Goal: Task Accomplishment & Management: Manage account settings

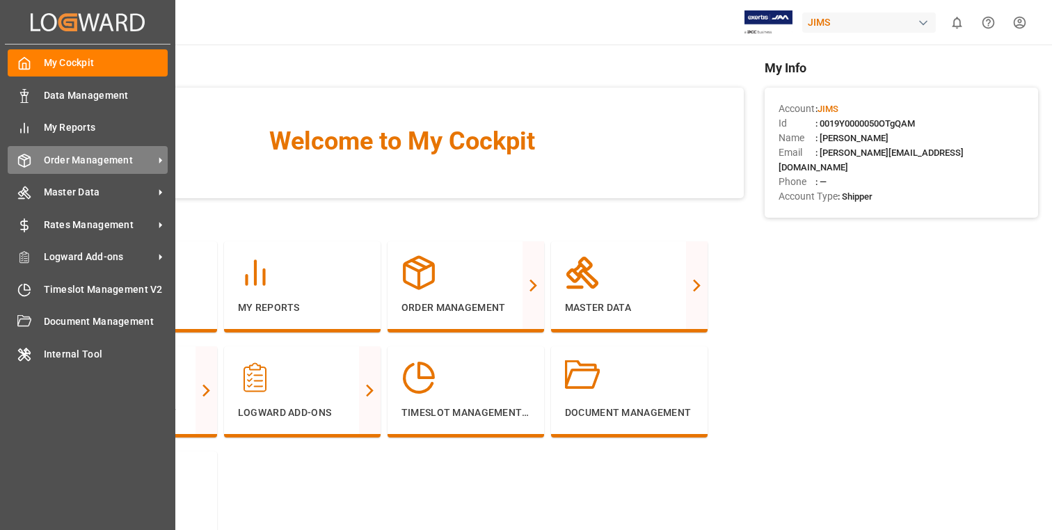
click at [61, 158] on span "Order Management" at bounding box center [99, 160] width 110 height 15
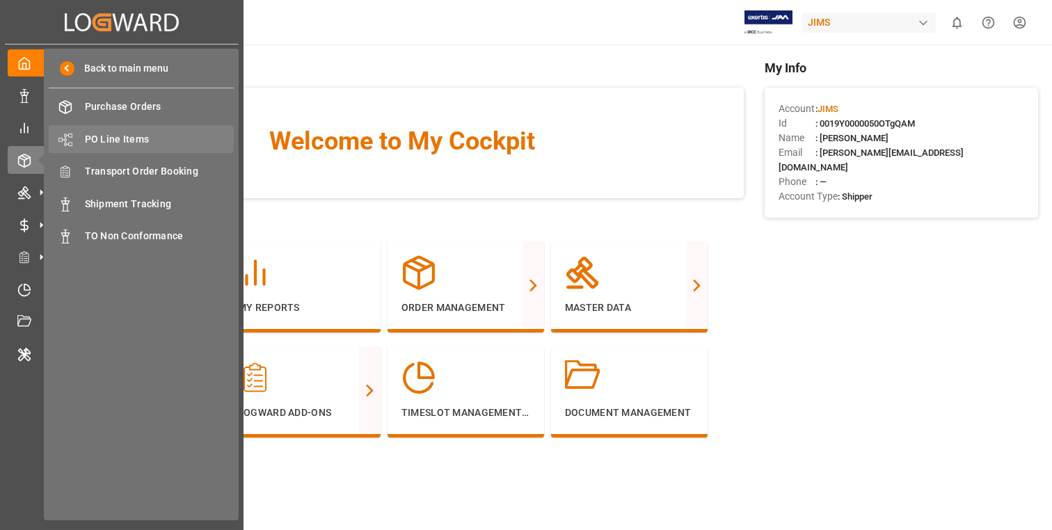
click at [121, 140] on span "PO Line Items" at bounding box center [160, 139] width 150 height 15
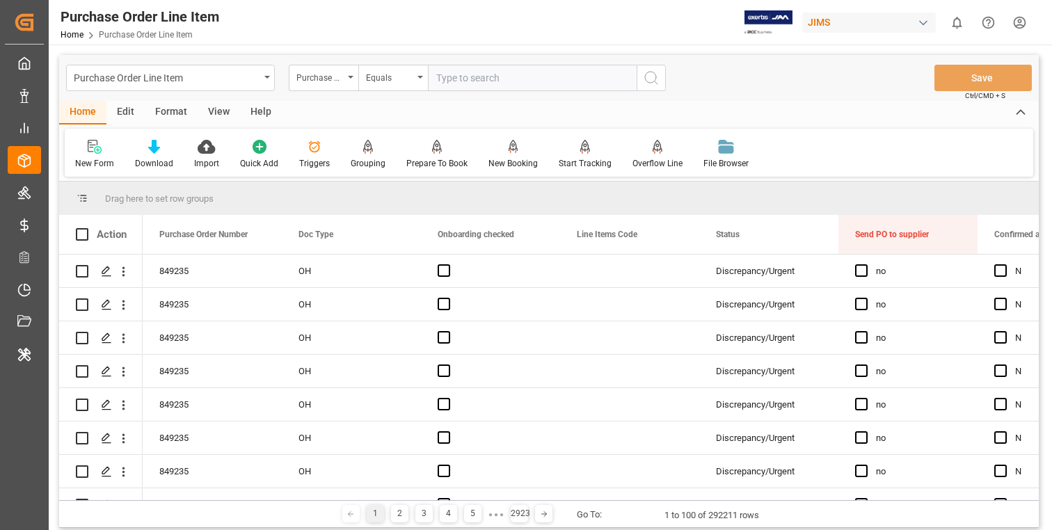
click at [129, 111] on div "Edit" at bounding box center [125, 113] width 38 height 24
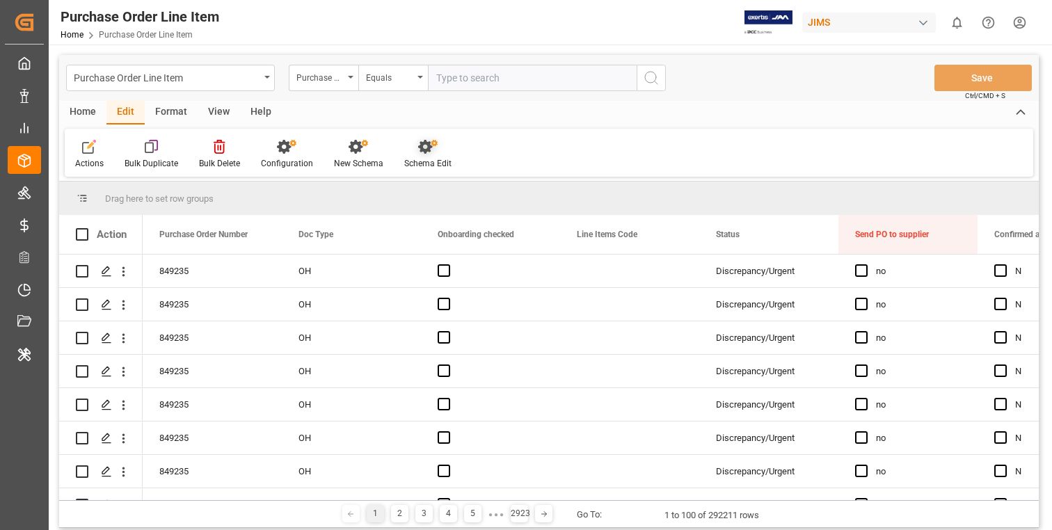
click at [422, 145] on icon at bounding box center [427, 147] width 19 height 14
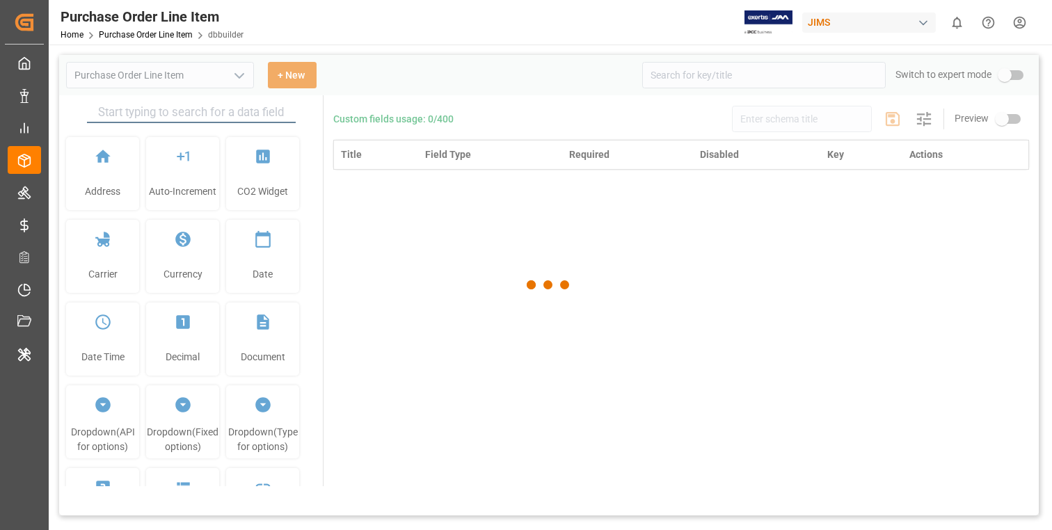
type input "Purchase Order Line Item"
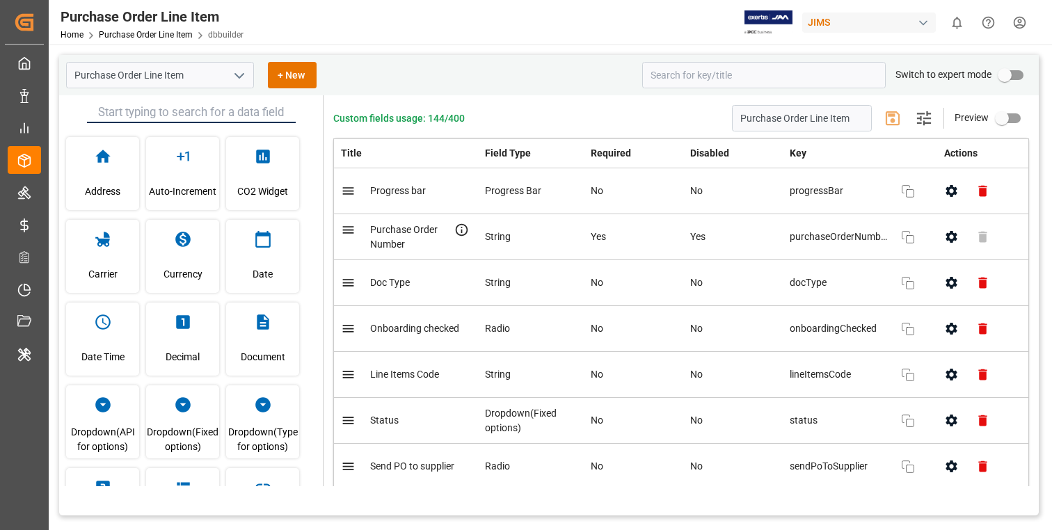
click at [1016, 74] on input "primary checkbox" at bounding box center [1004, 75] width 79 height 26
checkbox input "true"
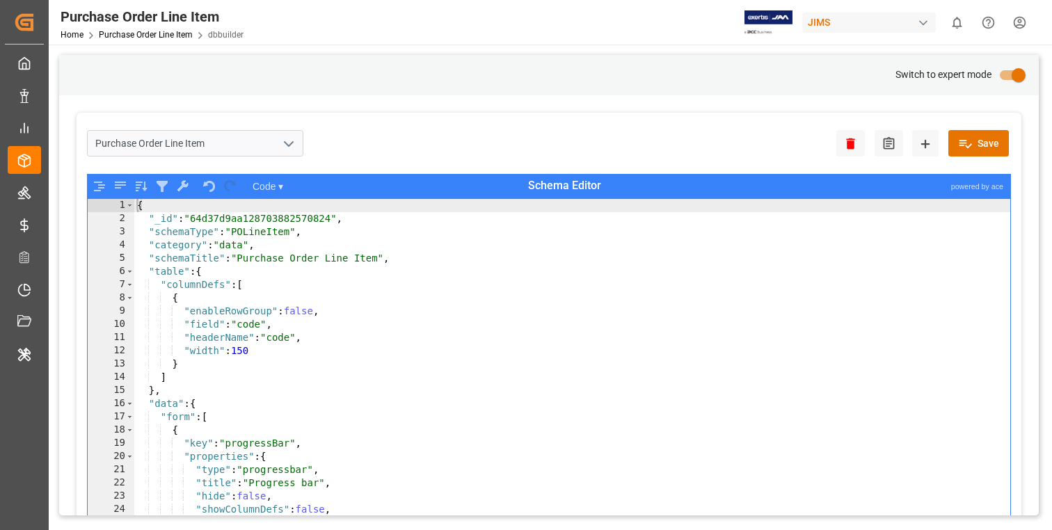
type textarea "{"
click at [556, 303] on div "{ "_id" : "64d37d9aa128703882570824" , "schemaType" : "POLineItem" , "category"…" at bounding box center [572, 387] width 876 height 376
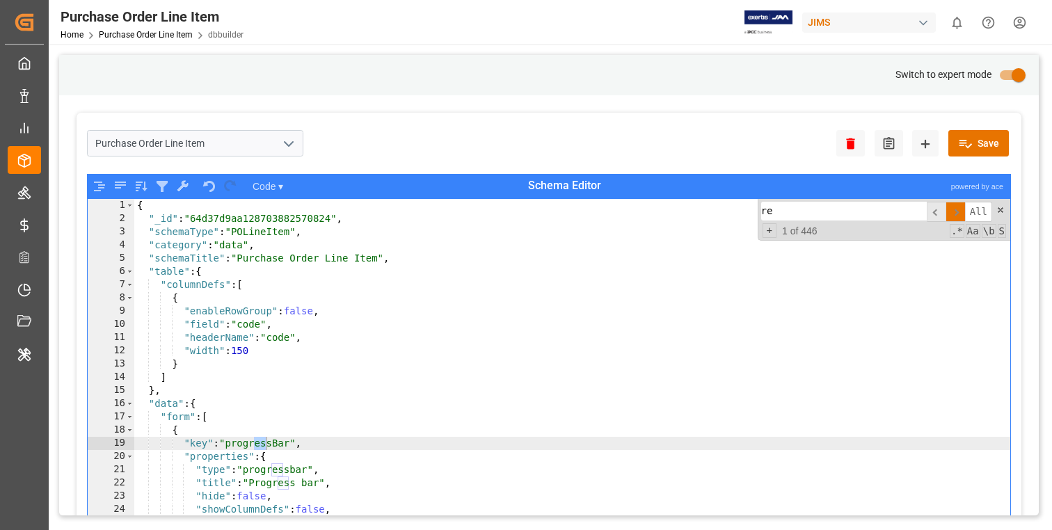
type input "r"
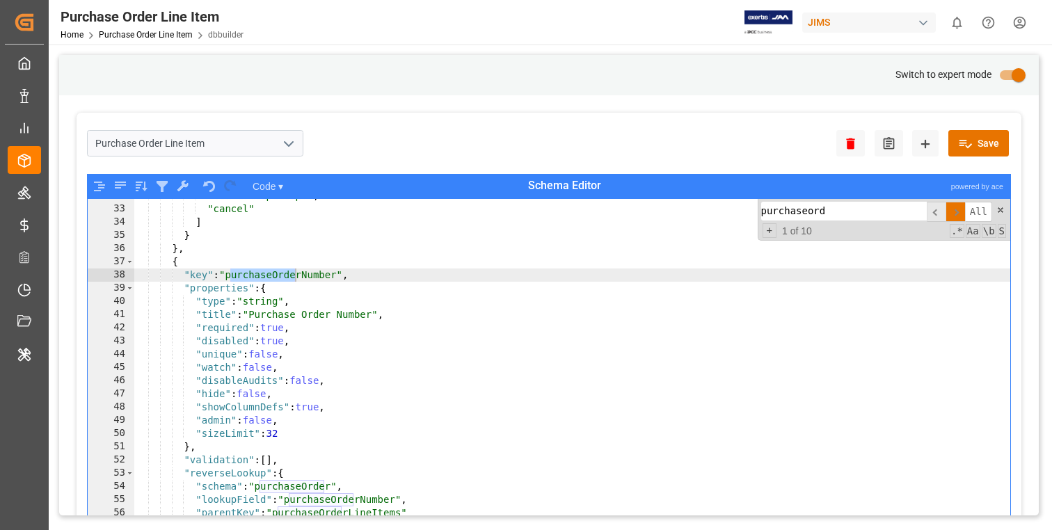
scroll to position [307, 0]
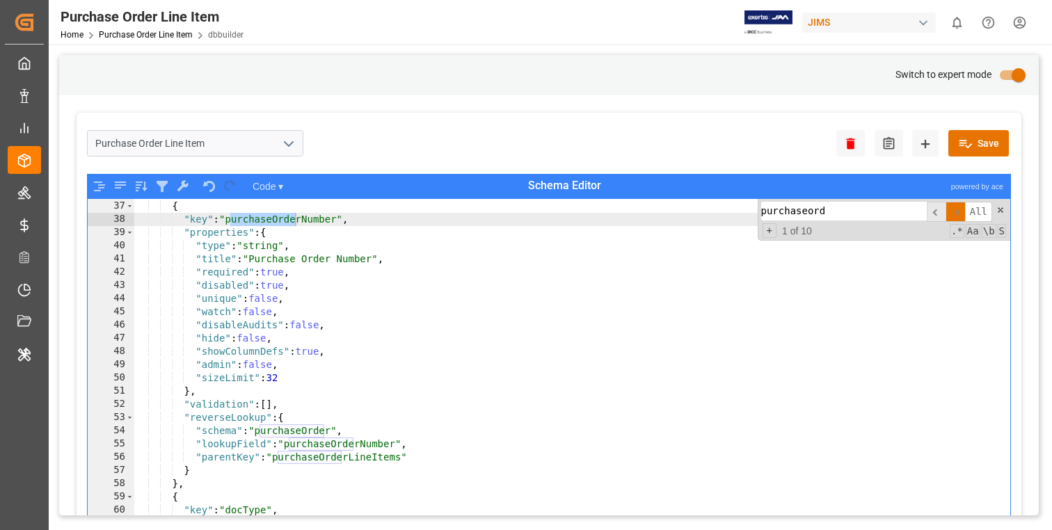
type input "purchaseord"
click at [414, 415] on div "} , { "key" : "purchaseOrderNumber" , "properties" : { "type" : "string" , "tit…" at bounding box center [572, 374] width 876 height 376
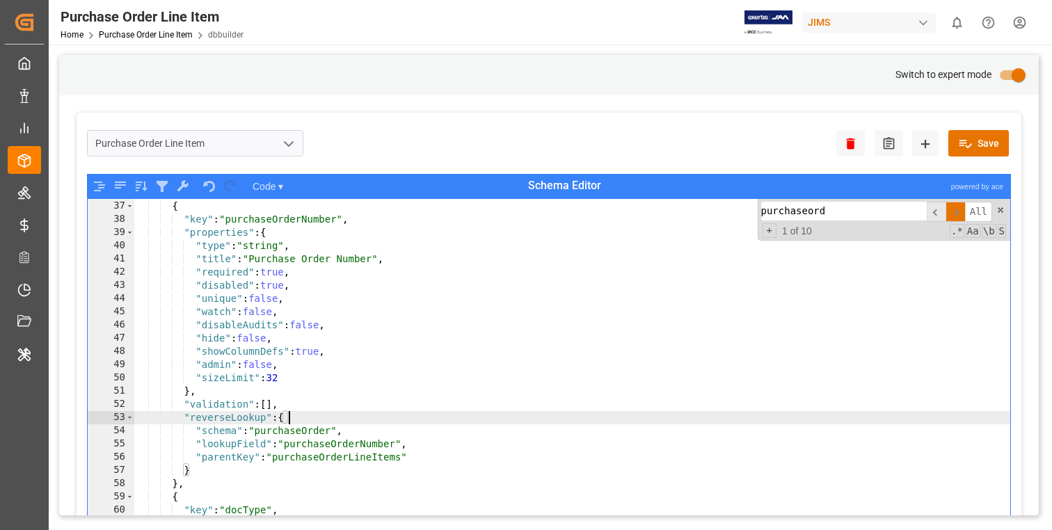
click at [417, 380] on div "} , { "key" : "purchaseOrderNumber" , "properties" : { "type" : "string" , "tit…" at bounding box center [572, 374] width 876 height 376
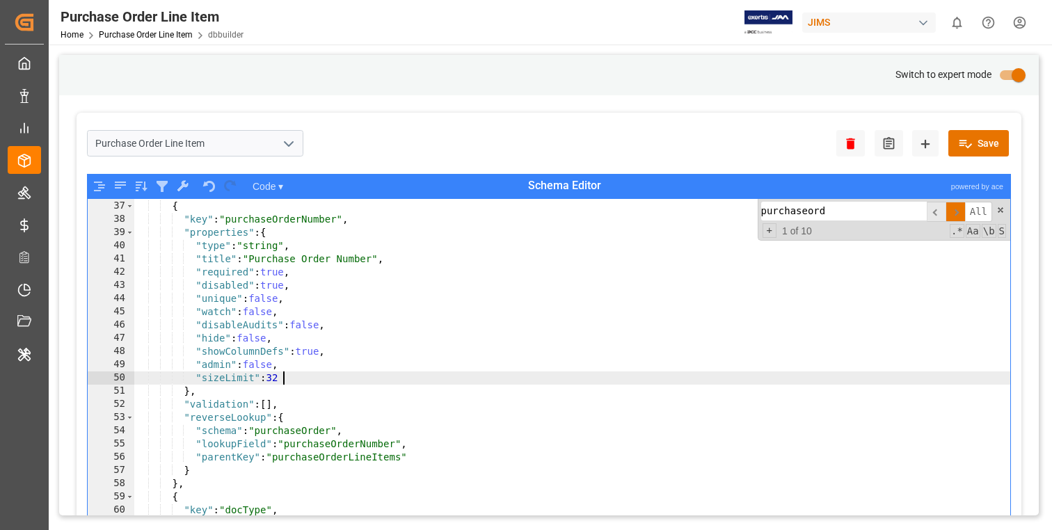
click at [430, 318] on div "} , { "key" : "purchaseOrderNumber" , "properties" : { "type" : "string" , "tit…" at bounding box center [572, 374] width 876 height 376
type textarea ""watch": false,"
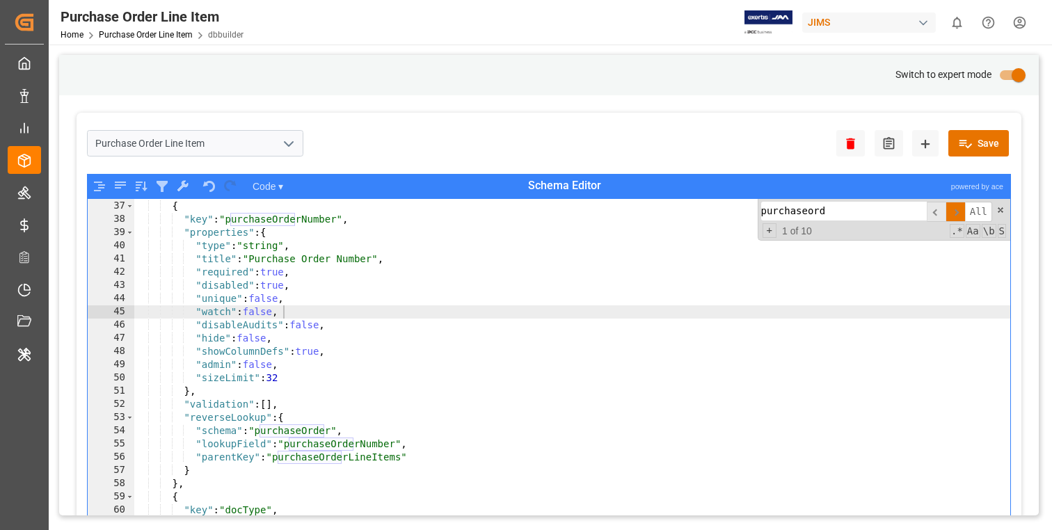
click at [841, 209] on input "purchaseord" at bounding box center [844, 211] width 166 height 19
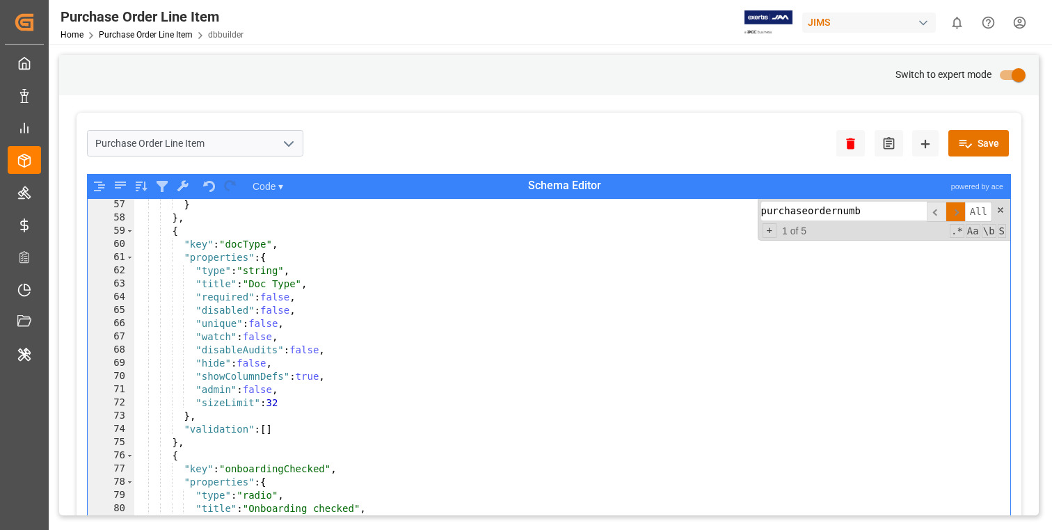
scroll to position [514, 0]
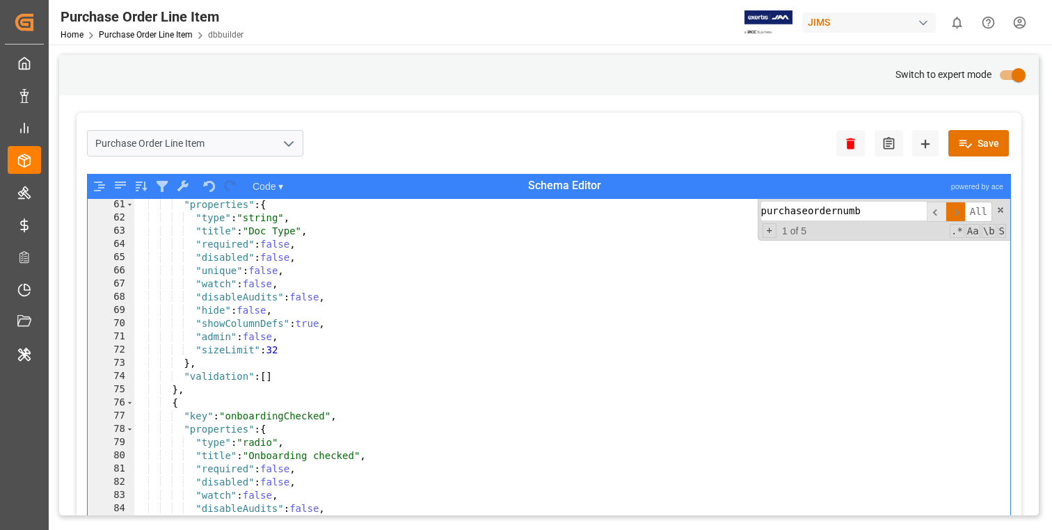
click at [822, 213] on input "purchaseordernumb" at bounding box center [844, 211] width 166 height 19
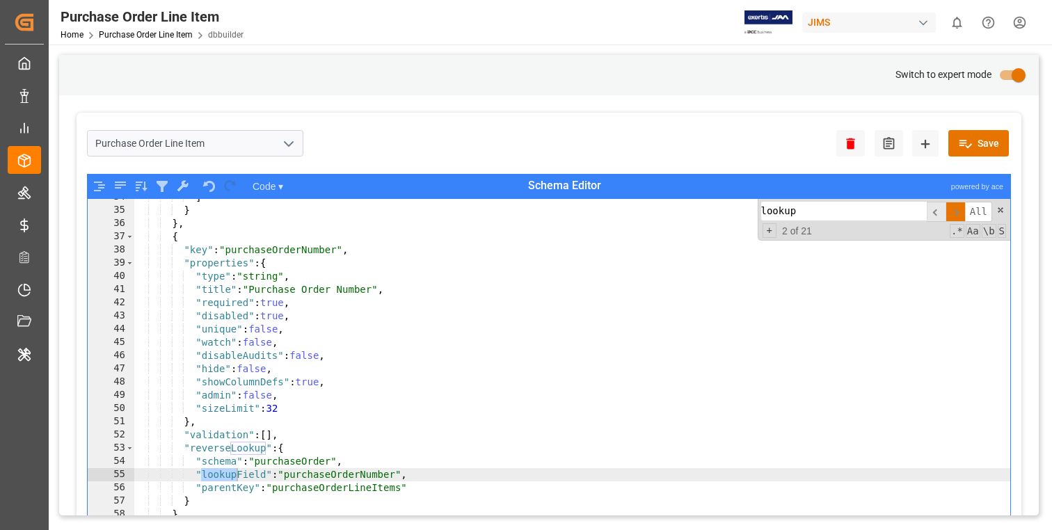
scroll to position [288, 0]
click at [855, 210] on input "lookup" at bounding box center [844, 211] width 166 height 19
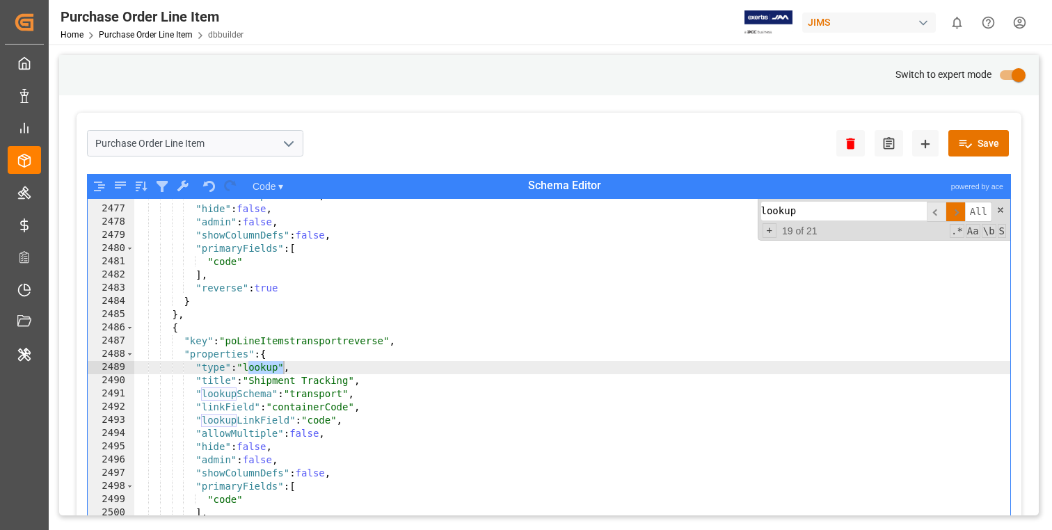
scroll to position [21225, 0]
type input "lookup"
click at [286, 148] on icon "open menu" at bounding box center [288, 144] width 17 height 17
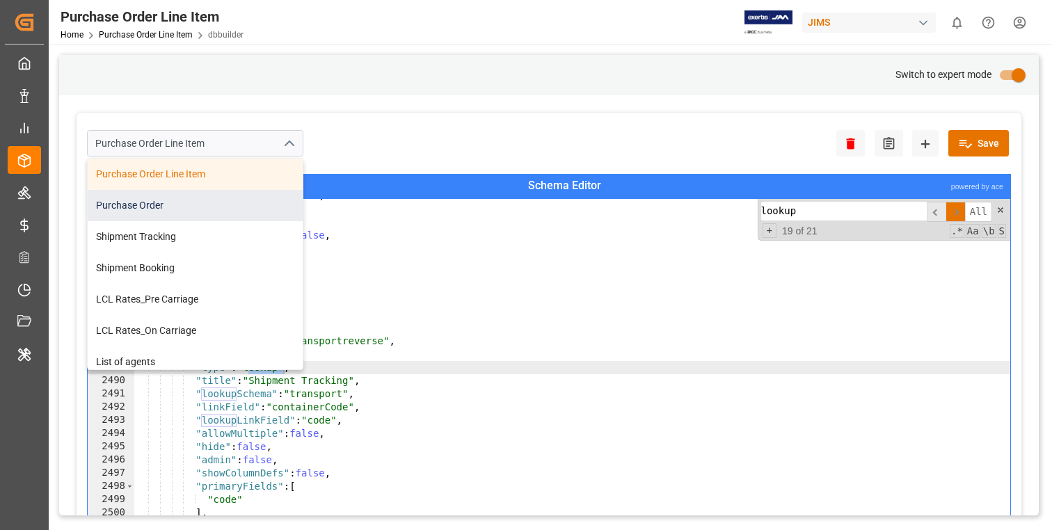
click at [189, 205] on div "Purchase Order" at bounding box center [195, 205] width 215 height 31
type input "Purchase Order"
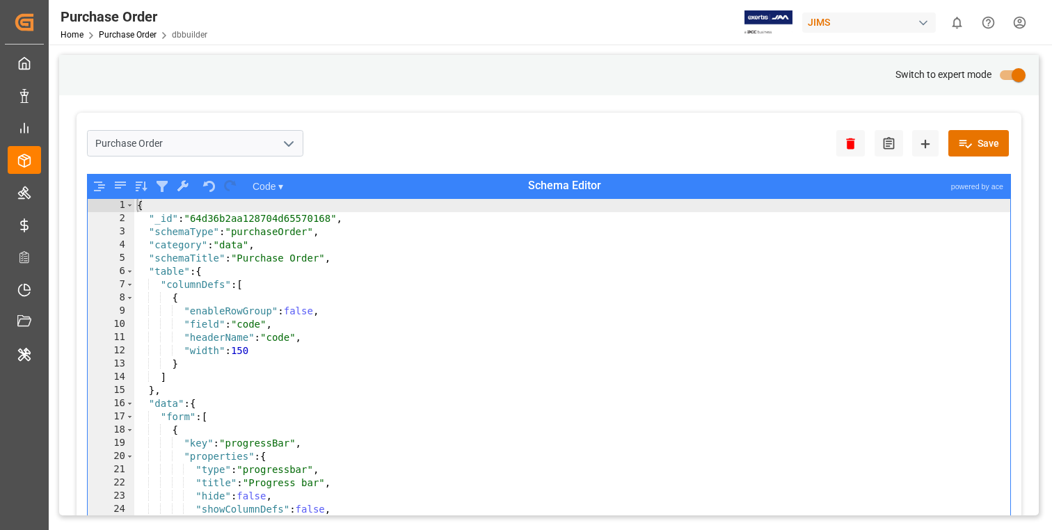
click at [740, 326] on div "{ "_id" : "64d36b2aa128704d65570168" , "schemaType" : "purchaseOrder" , "catego…" at bounding box center [572, 387] width 876 height 376
type textarea ""field": "code","
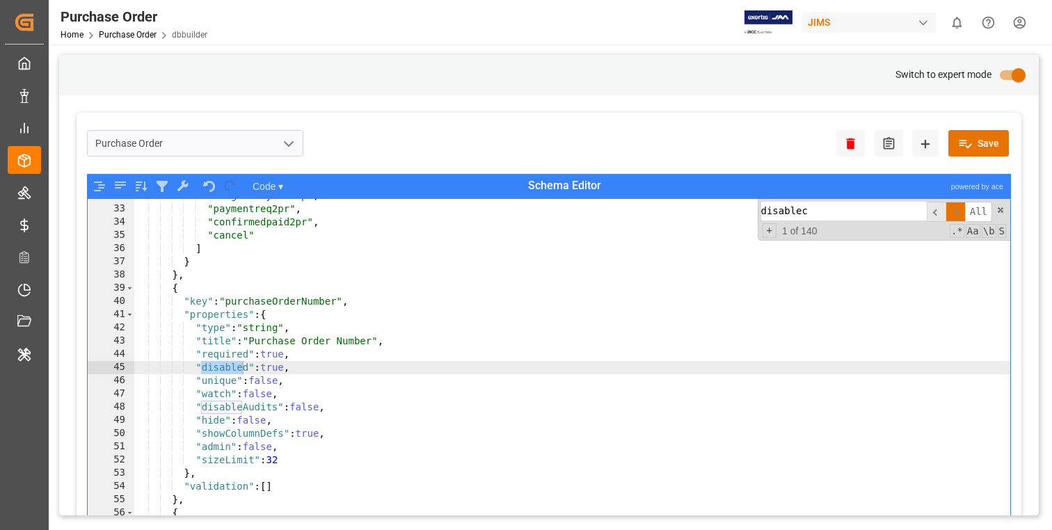
scroll to position [10874, 0]
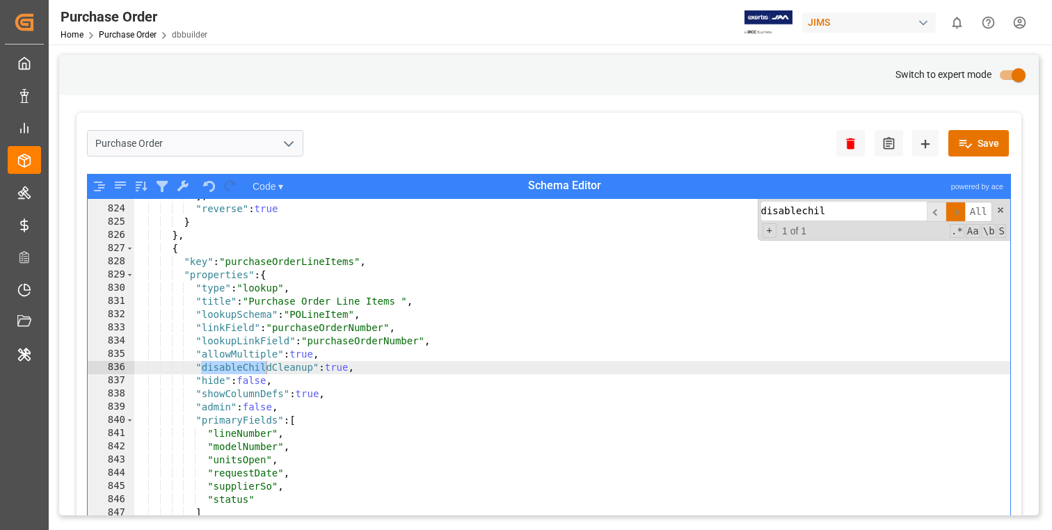
type input "disablechild"
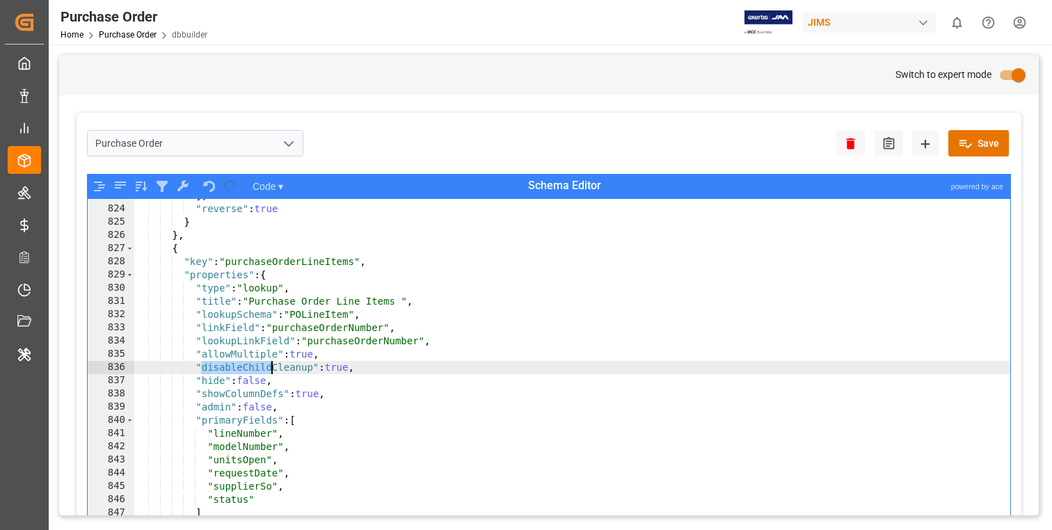
click at [280, 385] on div "] , "reverse" : true } } , { "key" : "purchaseOrderLineItems" , "properties" : …" at bounding box center [572, 377] width 876 height 376
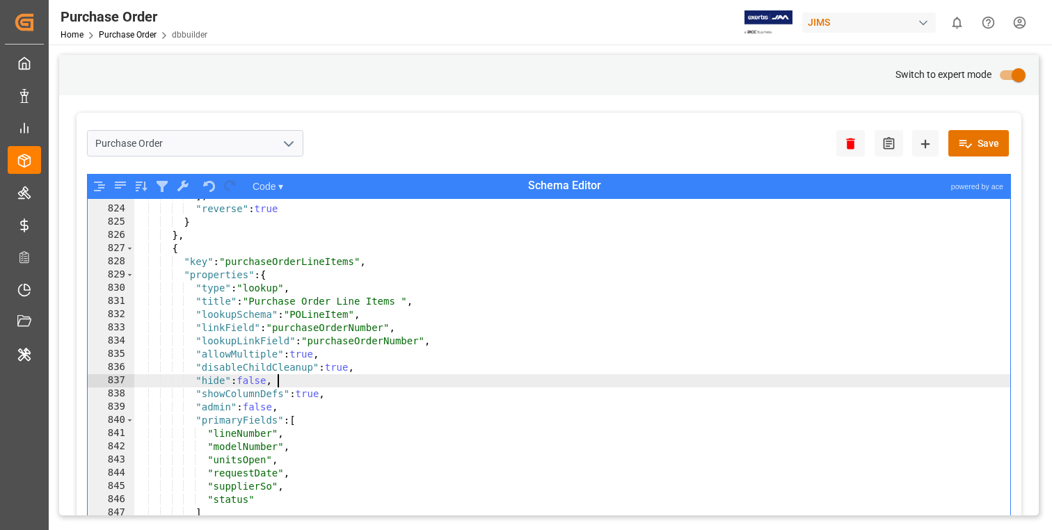
click at [280, 367] on div "] , "reverse" : true } } , { "key" : "purchaseOrderLineItems" , "properties" : …" at bounding box center [572, 377] width 876 height 376
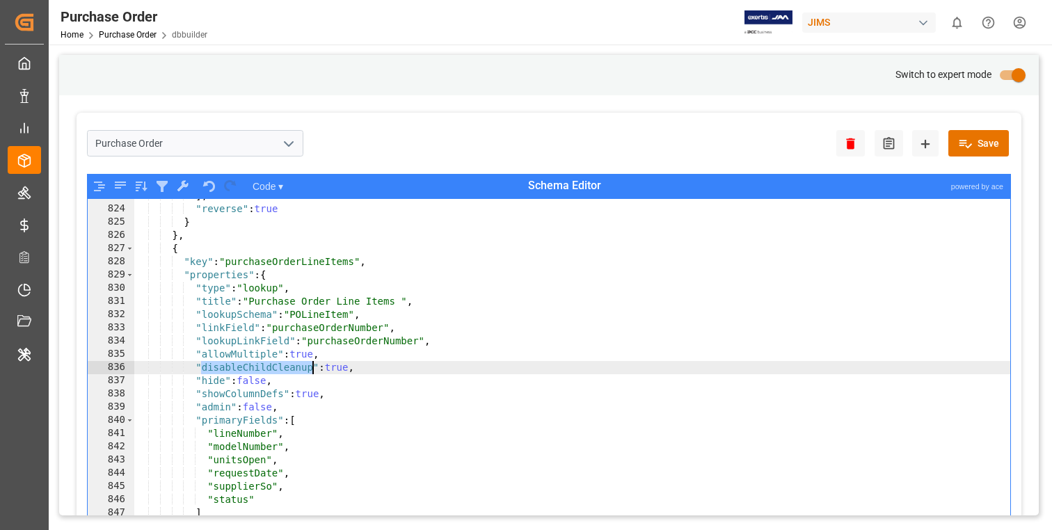
click at [280, 367] on div "] , "reverse" : true } } , { "key" : "purchaseOrderLineItems" , "properties" : …" at bounding box center [572, 377] width 876 height 376
click at [465, 357] on div "] , "reverse" : true } } , { "key" : "purchaseOrderLineItems" , "properties" : …" at bounding box center [572, 377] width 876 height 376
click at [251, 365] on div "] , "reverse" : true } } , { "key" : "purchaseOrderLineItems" , "properties" : …" at bounding box center [572, 377] width 876 height 376
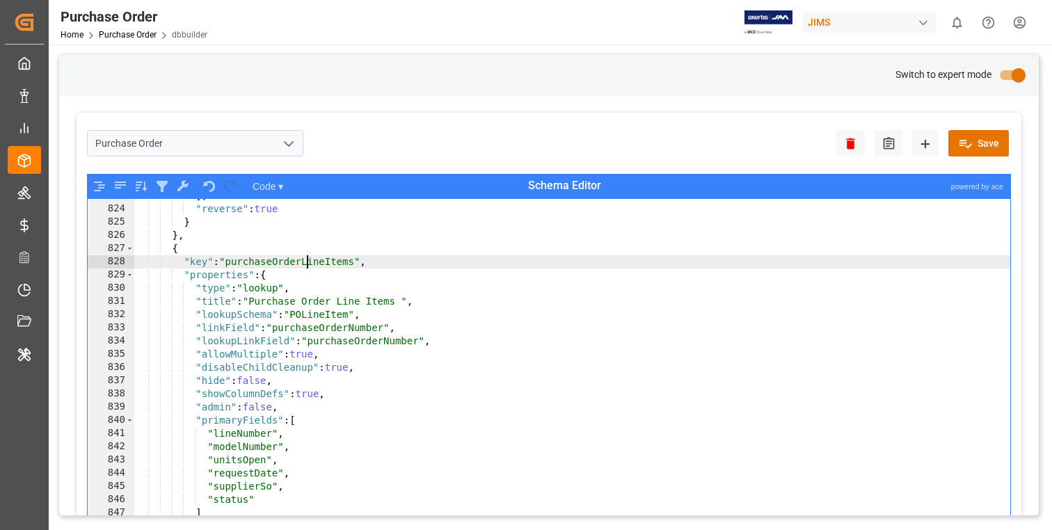
click at [304, 262] on div "] , "reverse" : true } } , { "key" : "purchaseOrderLineItems" , "properties" : …" at bounding box center [572, 377] width 876 height 376
type textarea ""key": "purchaseOrderLineItems","
click at [304, 262] on div "] , "reverse" : true } } , { "key" : "purchaseOrderLineItems" , "properties" : …" at bounding box center [572, 377] width 876 height 376
click at [1008, 75] on input "primary checkbox" at bounding box center [1018, 75] width 79 height 26
checkbox input "false"
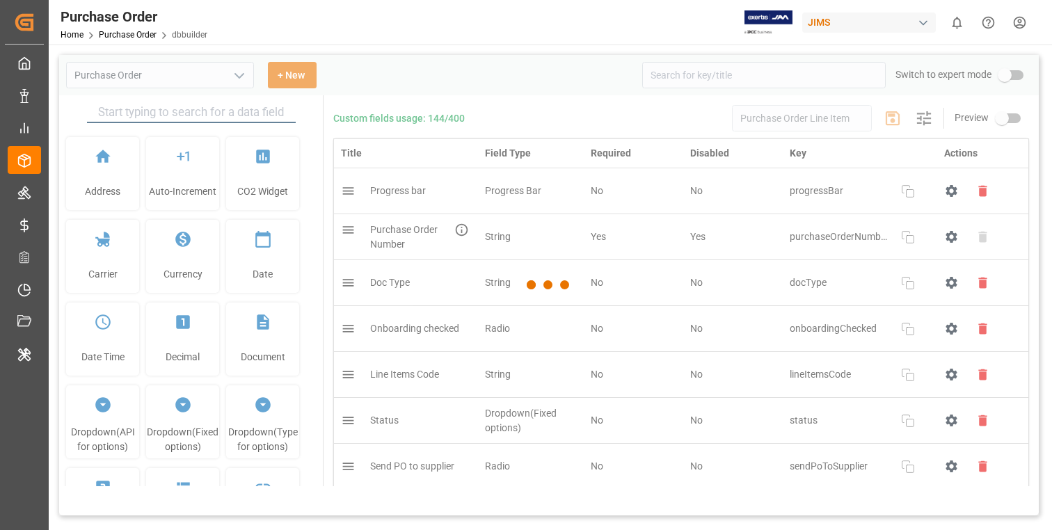
type input "Purchase Order"
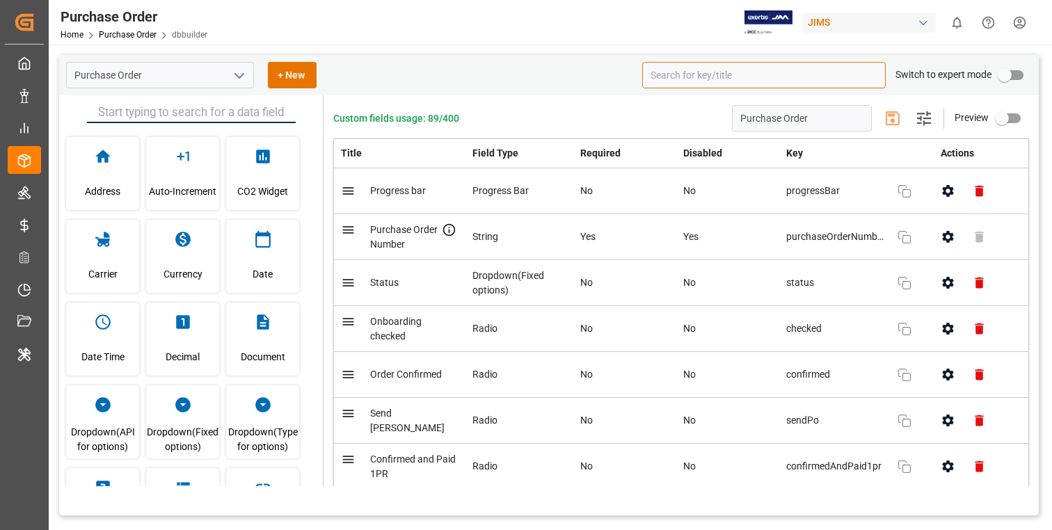
click at [732, 74] on input at bounding box center [763, 75] width 243 height 26
paste input "purchaseOrderLineItems"
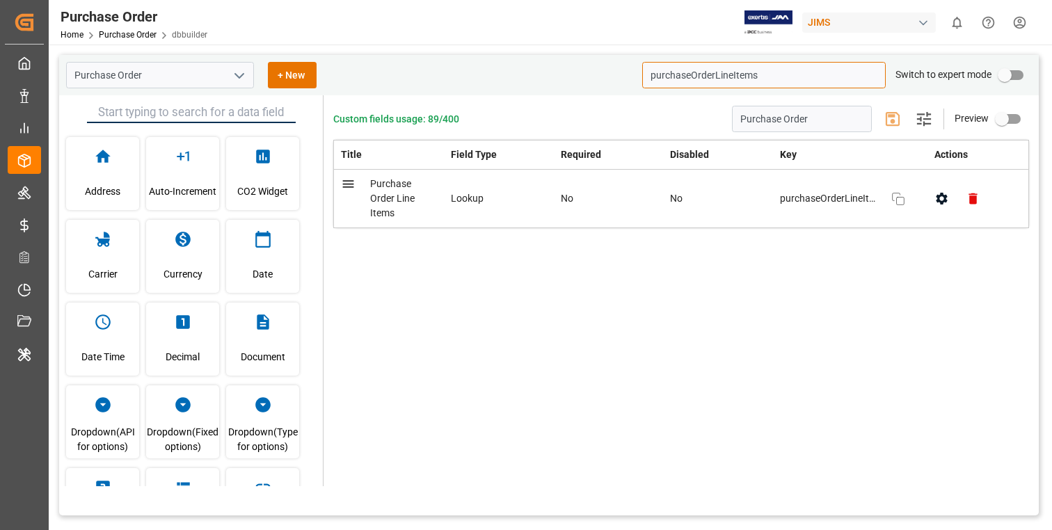
type input "purchaseOrderLineItems"
click at [931, 191] on button "button" at bounding box center [941, 198] width 31 height 31
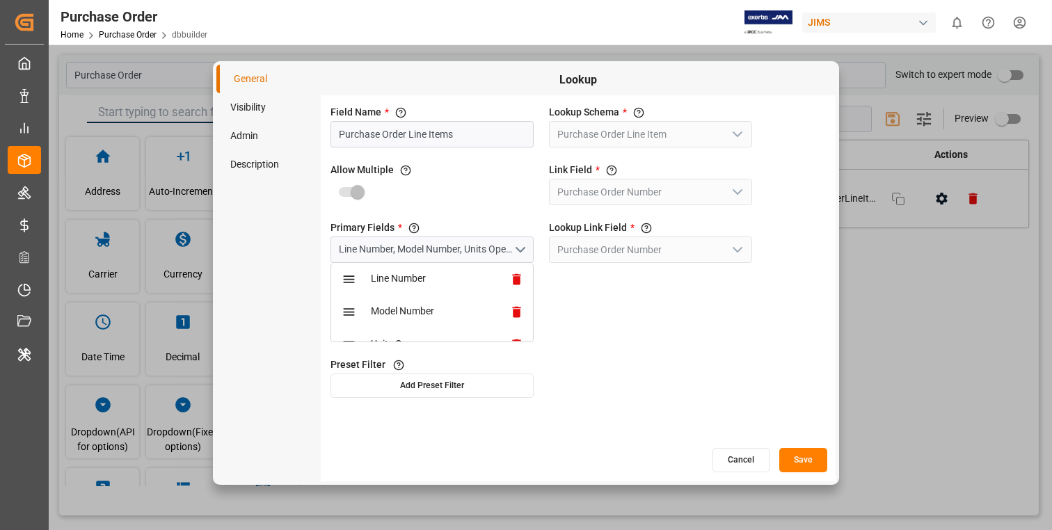
click at [256, 105] on li "Visibility" at bounding box center [268, 107] width 104 height 29
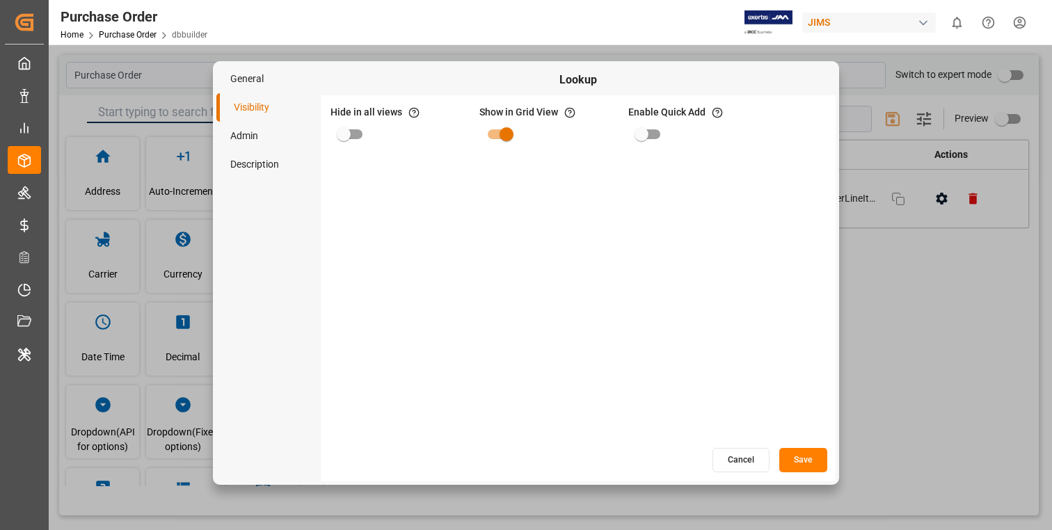
click at [255, 131] on li "Admin" at bounding box center [268, 136] width 104 height 29
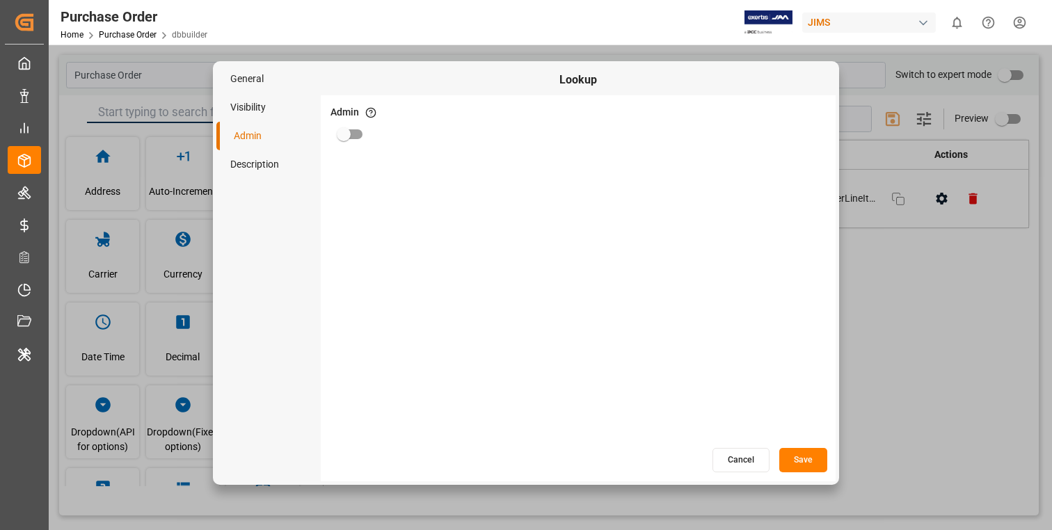
click at [257, 163] on li "Description" at bounding box center [268, 164] width 104 height 29
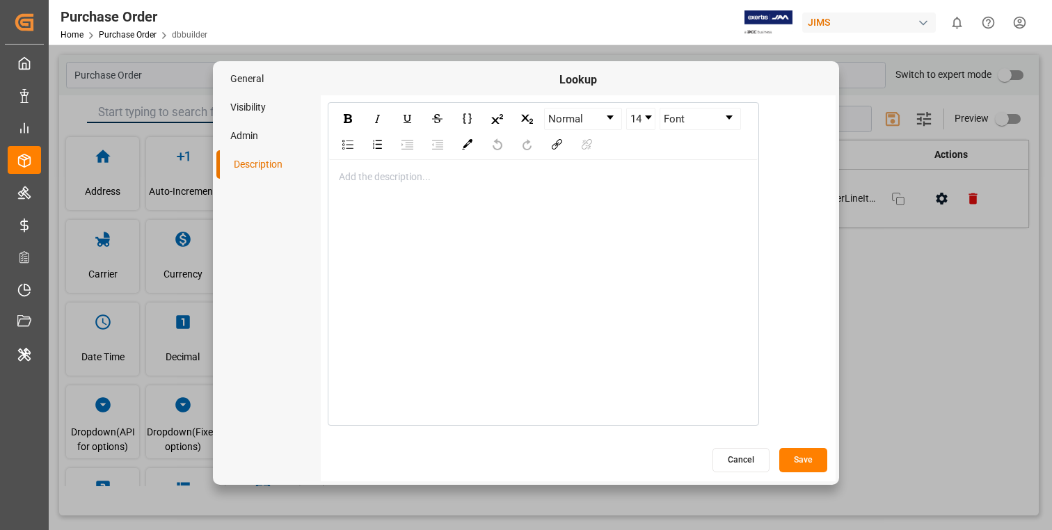
click at [740, 467] on button "Cancel" at bounding box center [740, 460] width 57 height 24
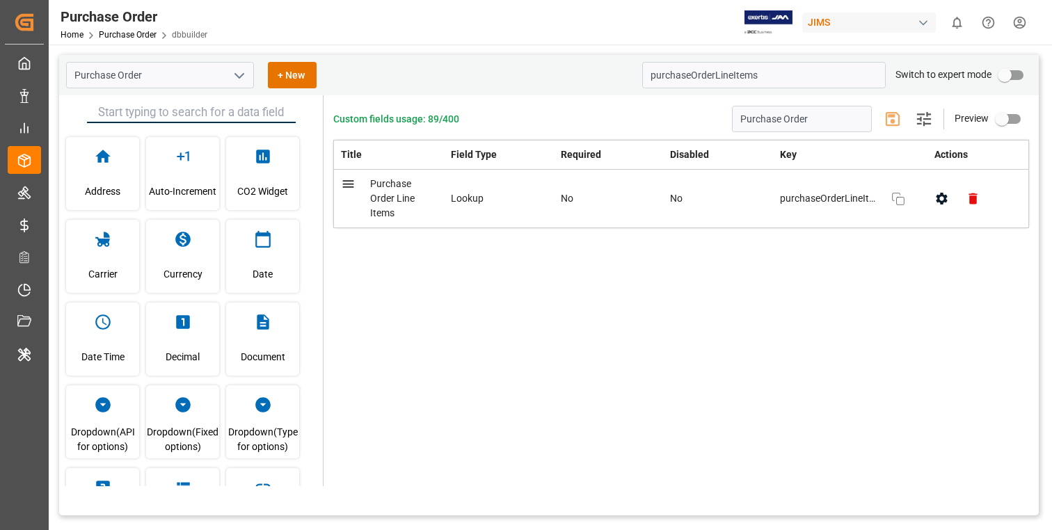
click at [590, 42] on div "Purchase Order Home Purchase Order dbbuilder [PERSON_NAME] 0 Notifications Only…" at bounding box center [545, 22] width 1013 height 45
